Goal: Information Seeking & Learning: Learn about a topic

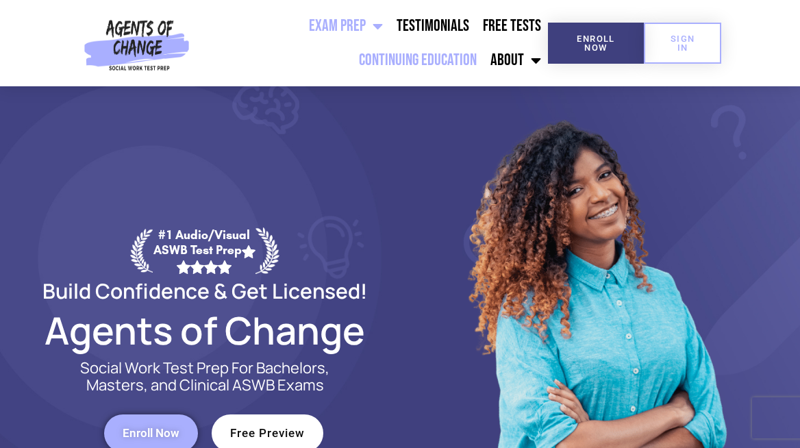
click at [395, 63] on link "Continuing Education" at bounding box center [418, 60] width 132 height 34
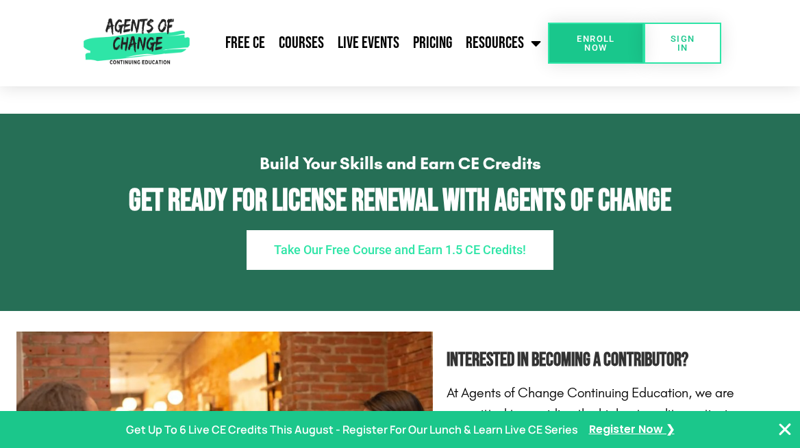
scroll to position [1919, 0]
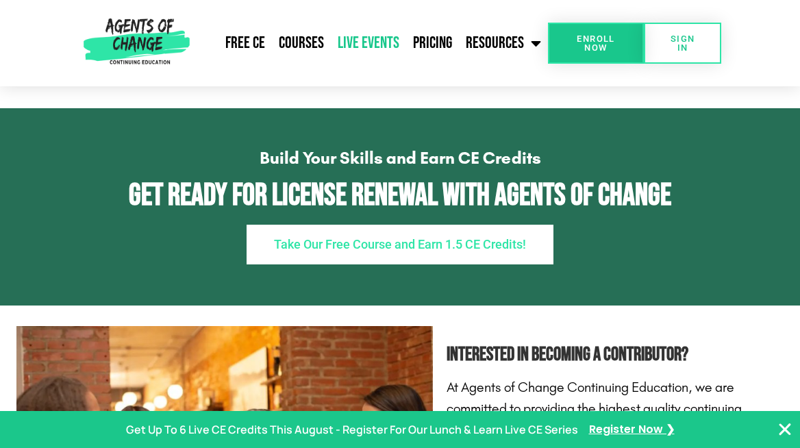
click at [386, 49] on link "Live Events" at bounding box center [368, 43] width 75 height 34
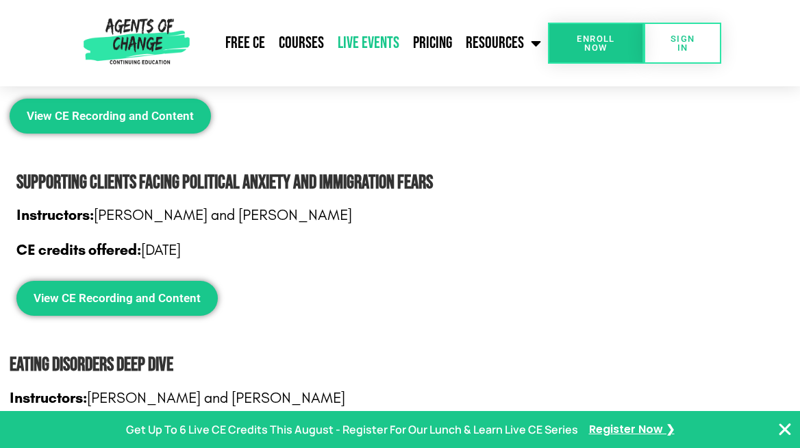
scroll to position [2535, 0]
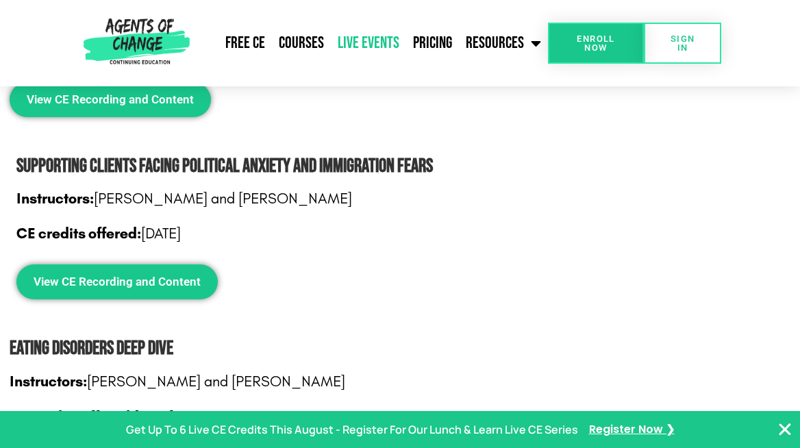
click at [604, 54] on link "Enroll Now" at bounding box center [596, 43] width 97 height 41
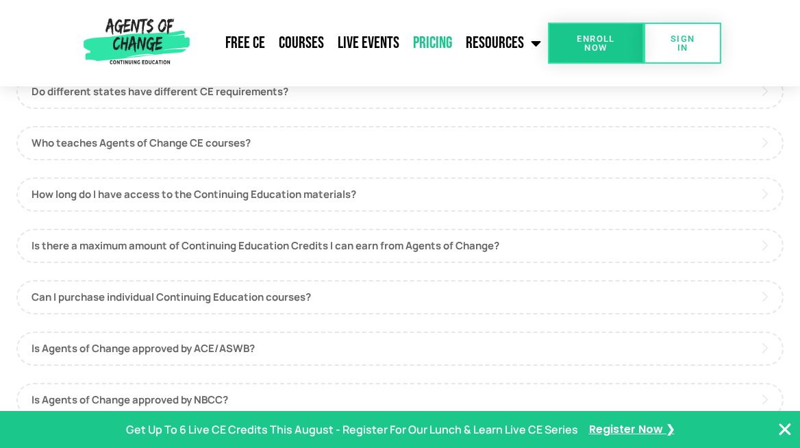
scroll to position [754, 0]
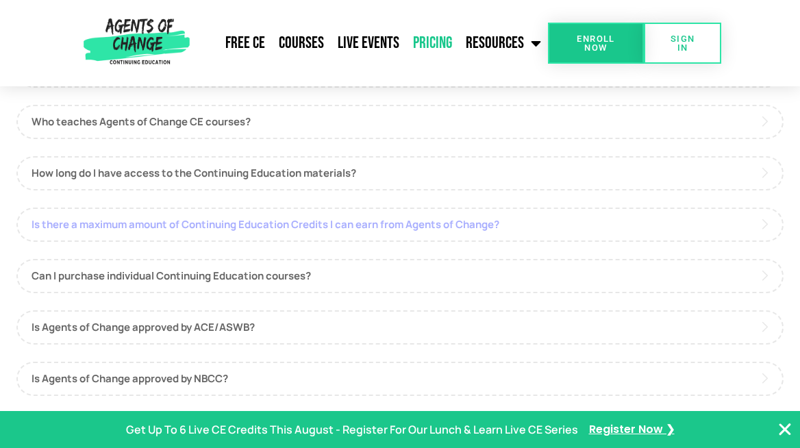
click at [348, 232] on link "Is there a maximum amount of Continuing Education Credits I can earn from Agent…" at bounding box center [399, 225] width 767 height 34
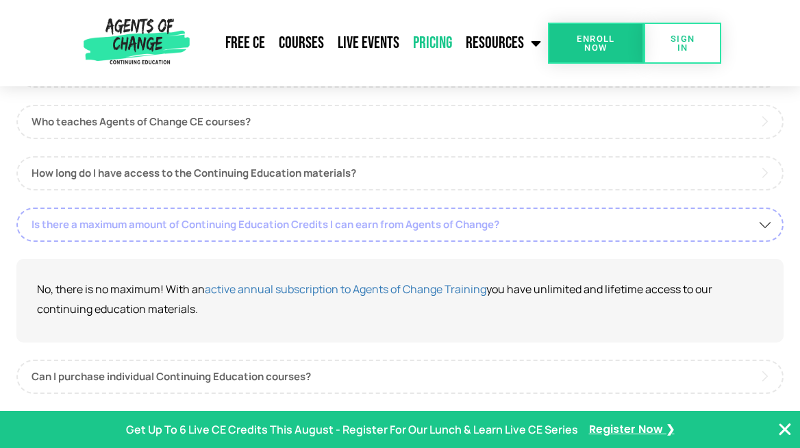
click at [348, 232] on link "Is there a maximum amount of Continuing Education Credits I can earn from Agent…" at bounding box center [399, 225] width 767 height 34
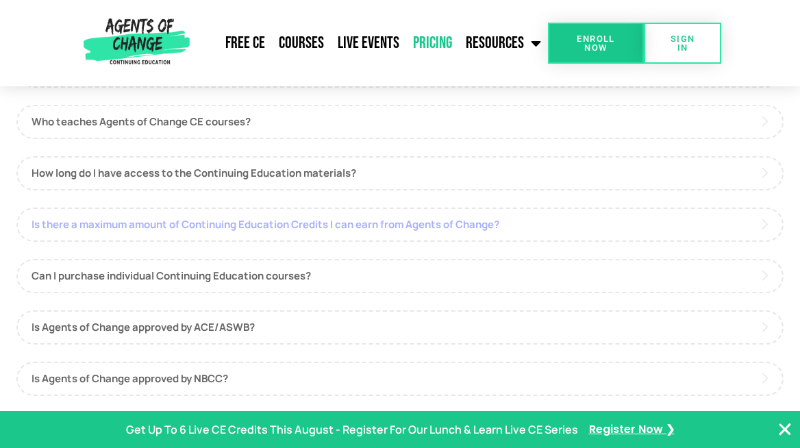
click at [348, 232] on link "Is there a maximum amount of Continuing Education Credits I can earn from Agent…" at bounding box center [399, 225] width 767 height 34
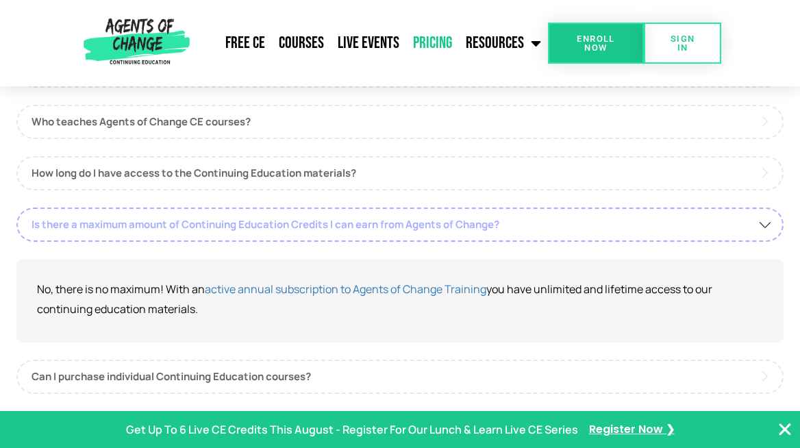
click at [348, 232] on link "Is there a maximum amount of Continuing Education Credits I can earn from Agent…" at bounding box center [399, 225] width 767 height 34
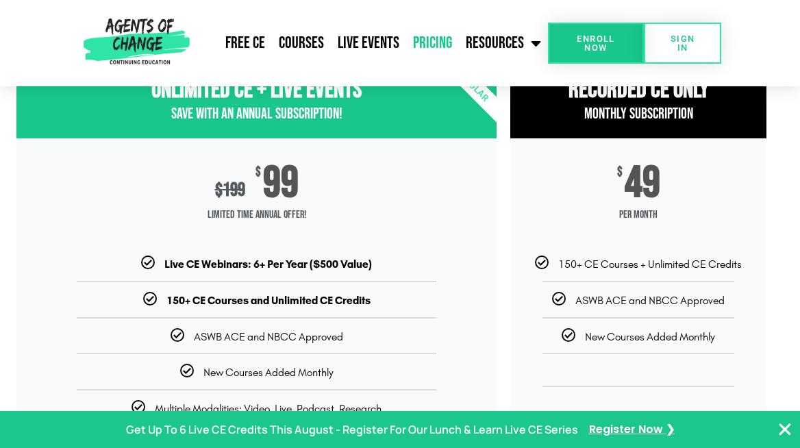
scroll to position [137, 0]
